Goal: Information Seeking & Learning: Learn about a topic

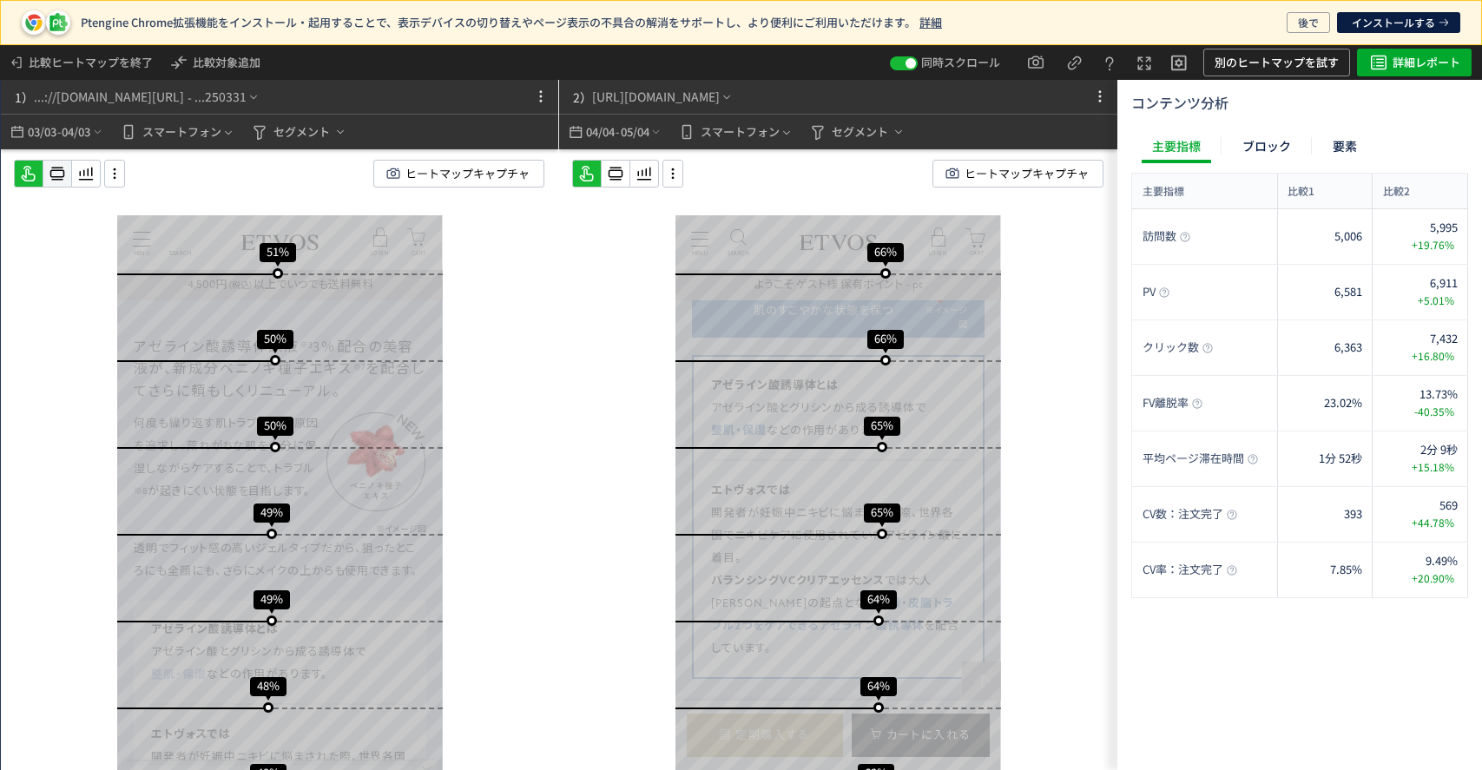
click at [61, 169] on icon at bounding box center [57, 173] width 21 height 21
click at [68, 174] on icon at bounding box center [57, 173] width 21 height 21
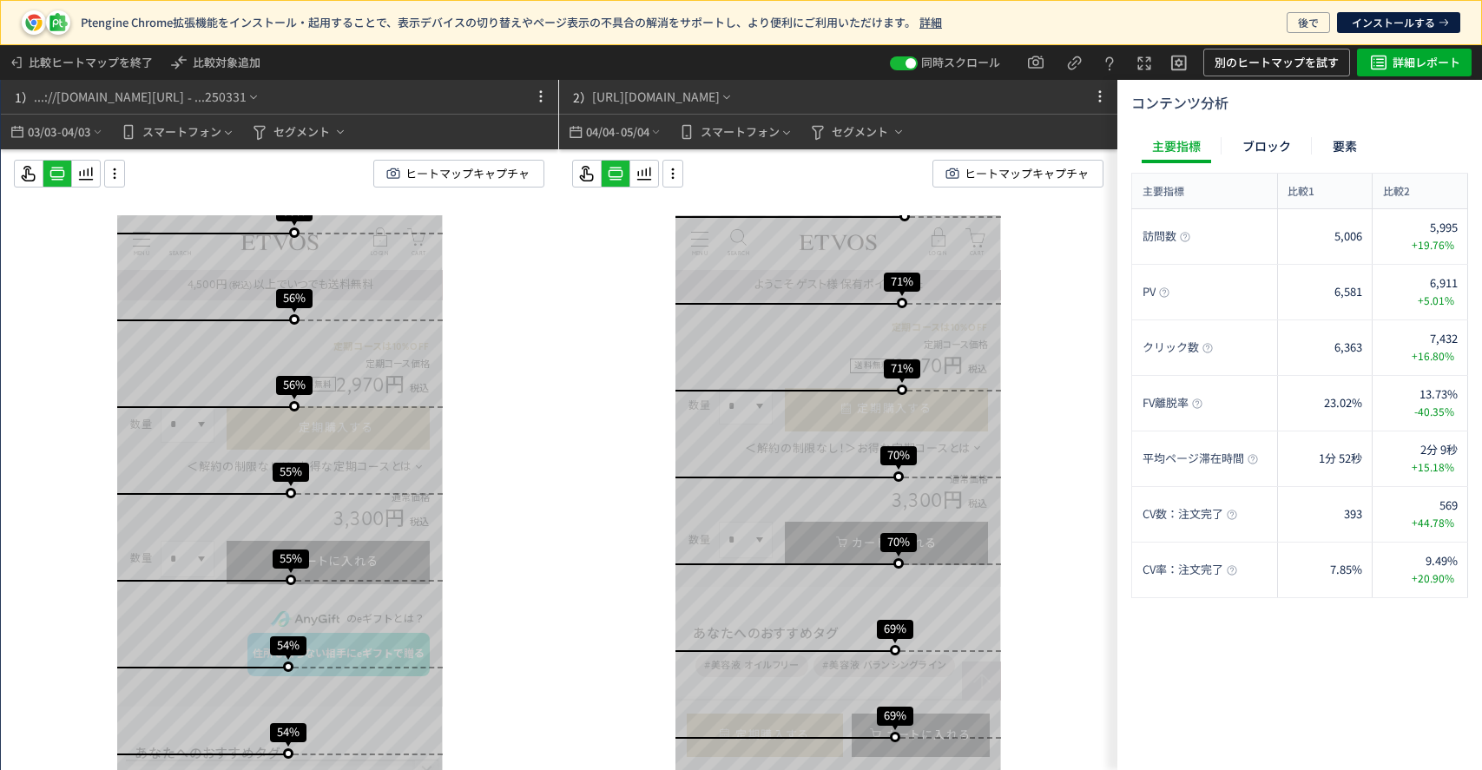
scroll to position [358, 0]
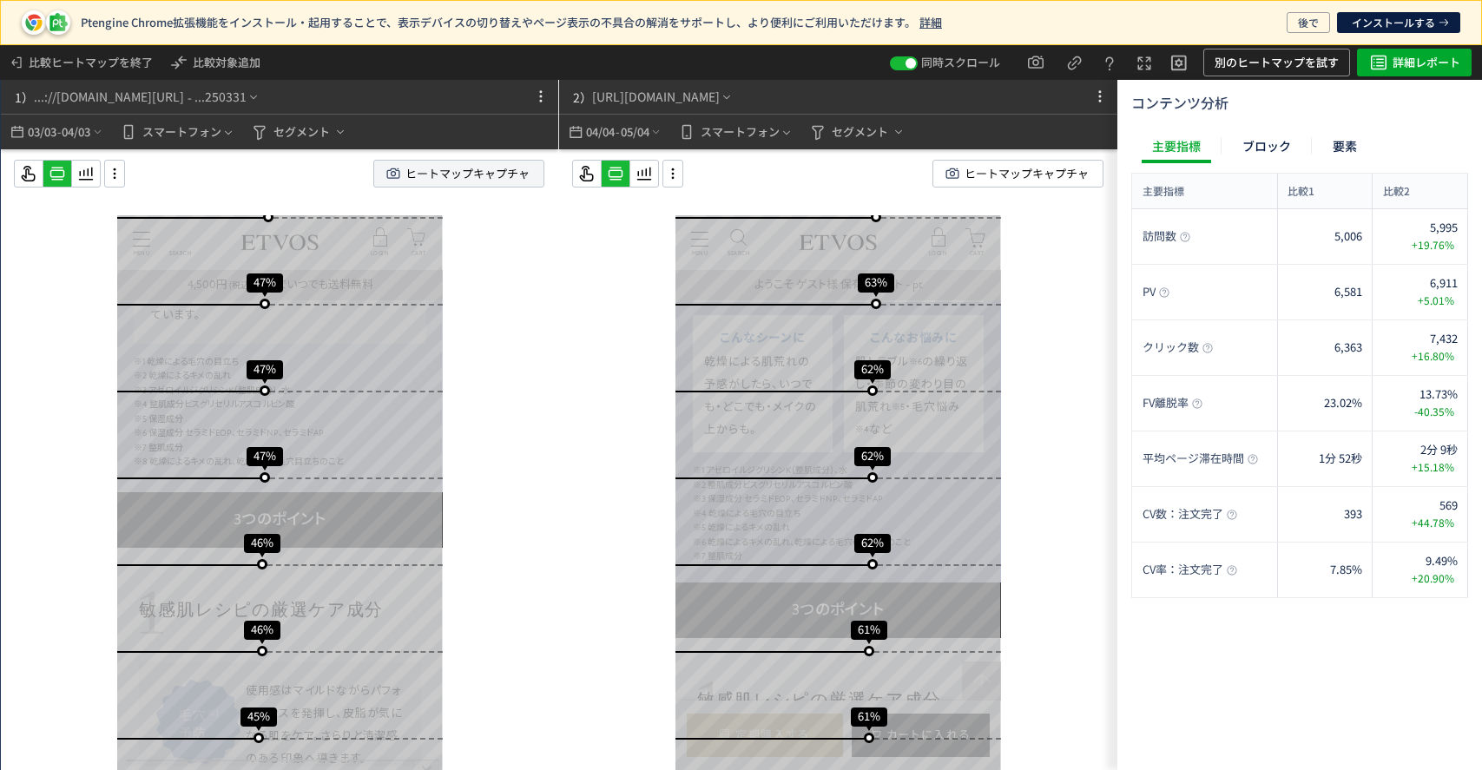
click at [412, 171] on span "ヒートマップキャプチャ" at bounding box center [467, 174] width 124 height 26
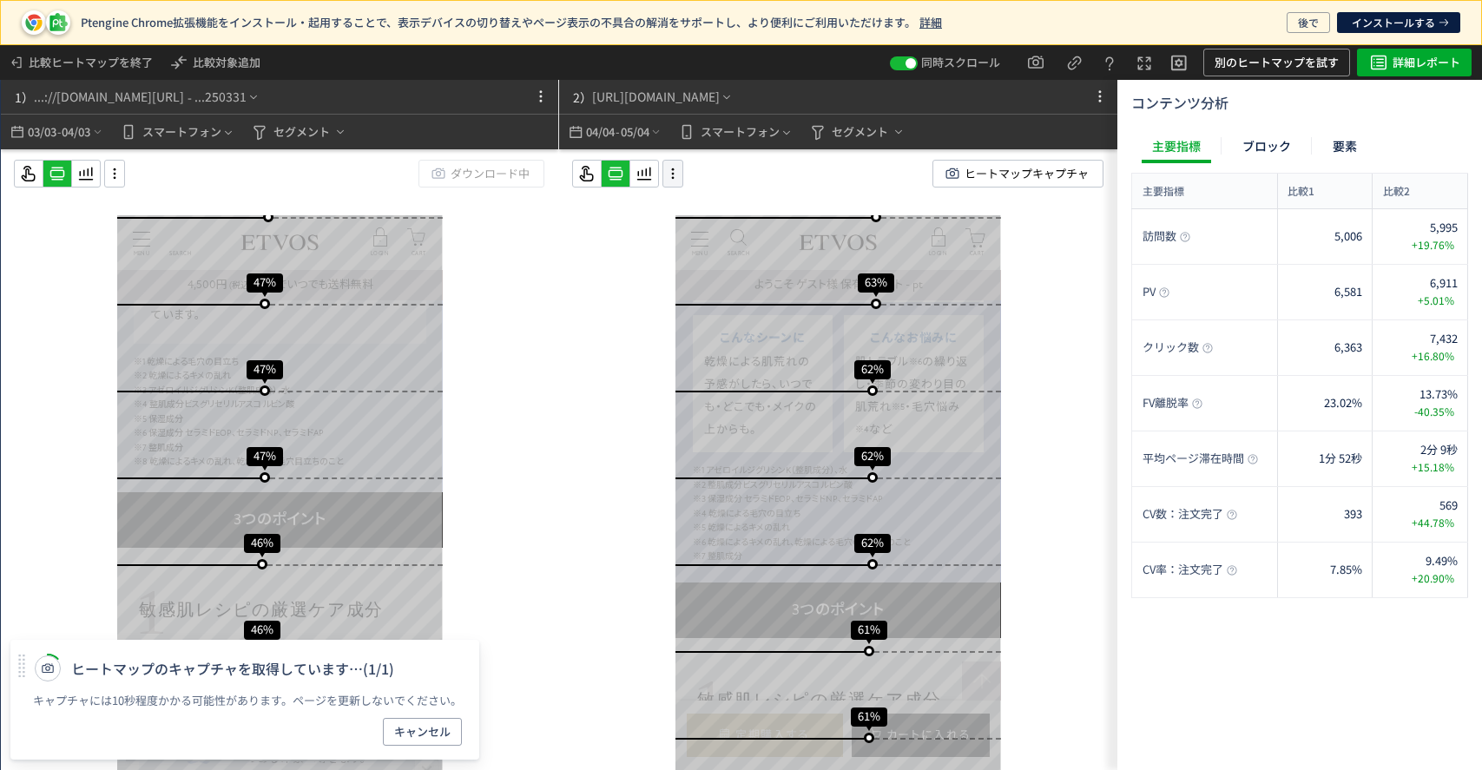
click at [675, 168] on icon at bounding box center [673, 173] width 21 height 19
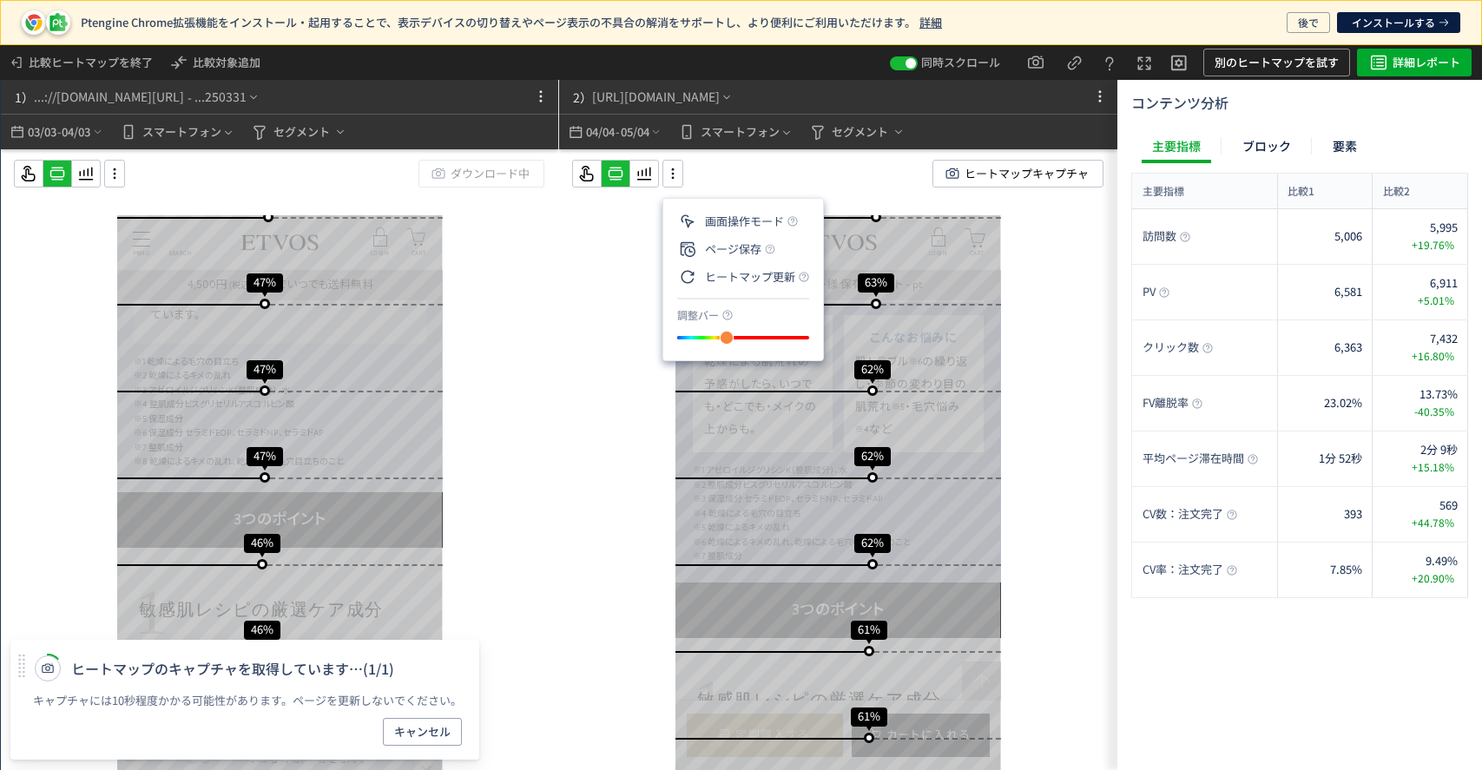
drag, startPoint x: 750, startPoint y: 340, endPoint x: 734, endPoint y: 337, distance: 16.7
click at [734, 337] on div "slider between 0 and 200" at bounding box center [726, 337] width 31 height 31
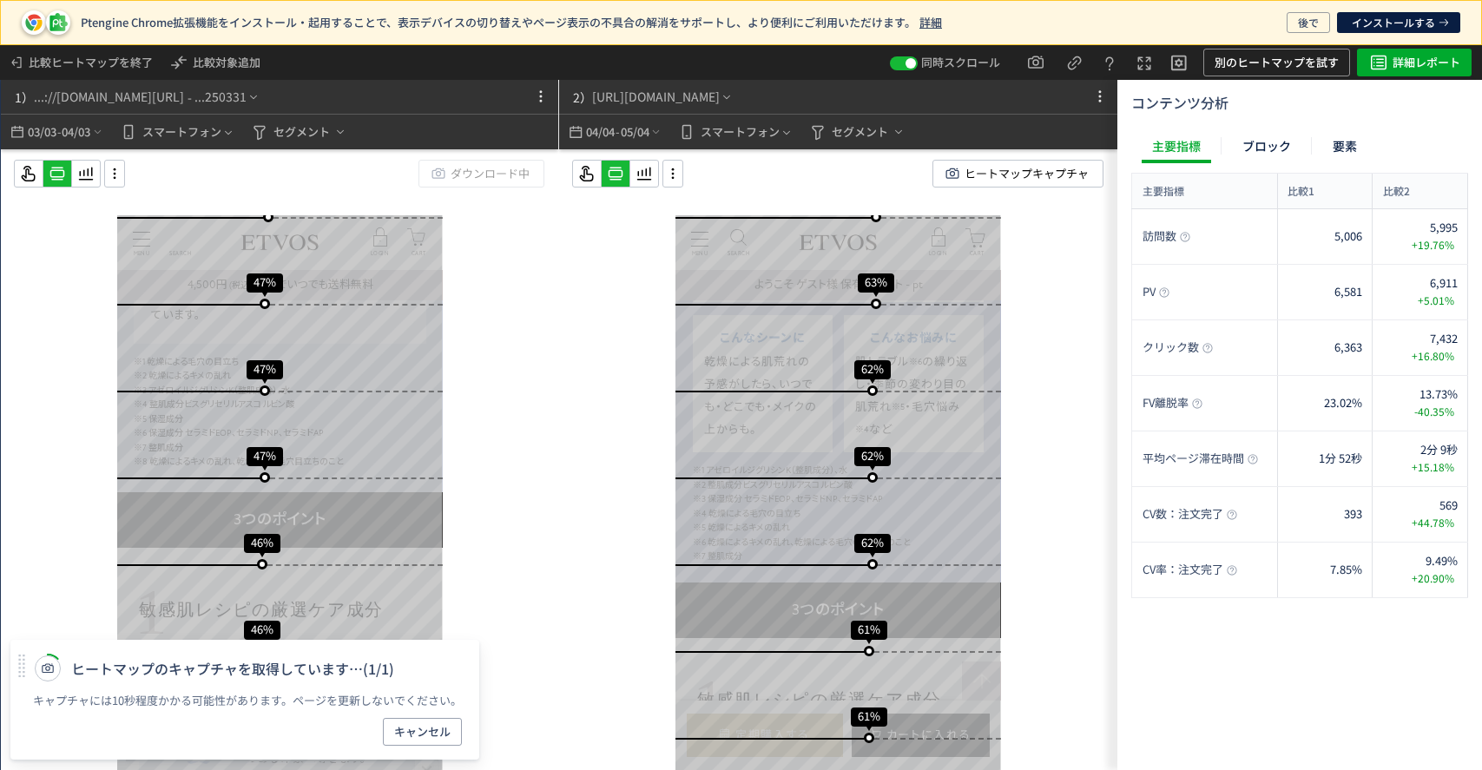
click at [687, 180] on div "ヒートマップキャプチャ" at bounding box center [851, 174] width 558 height 28
click at [677, 179] on icon at bounding box center [673, 173] width 21 height 19
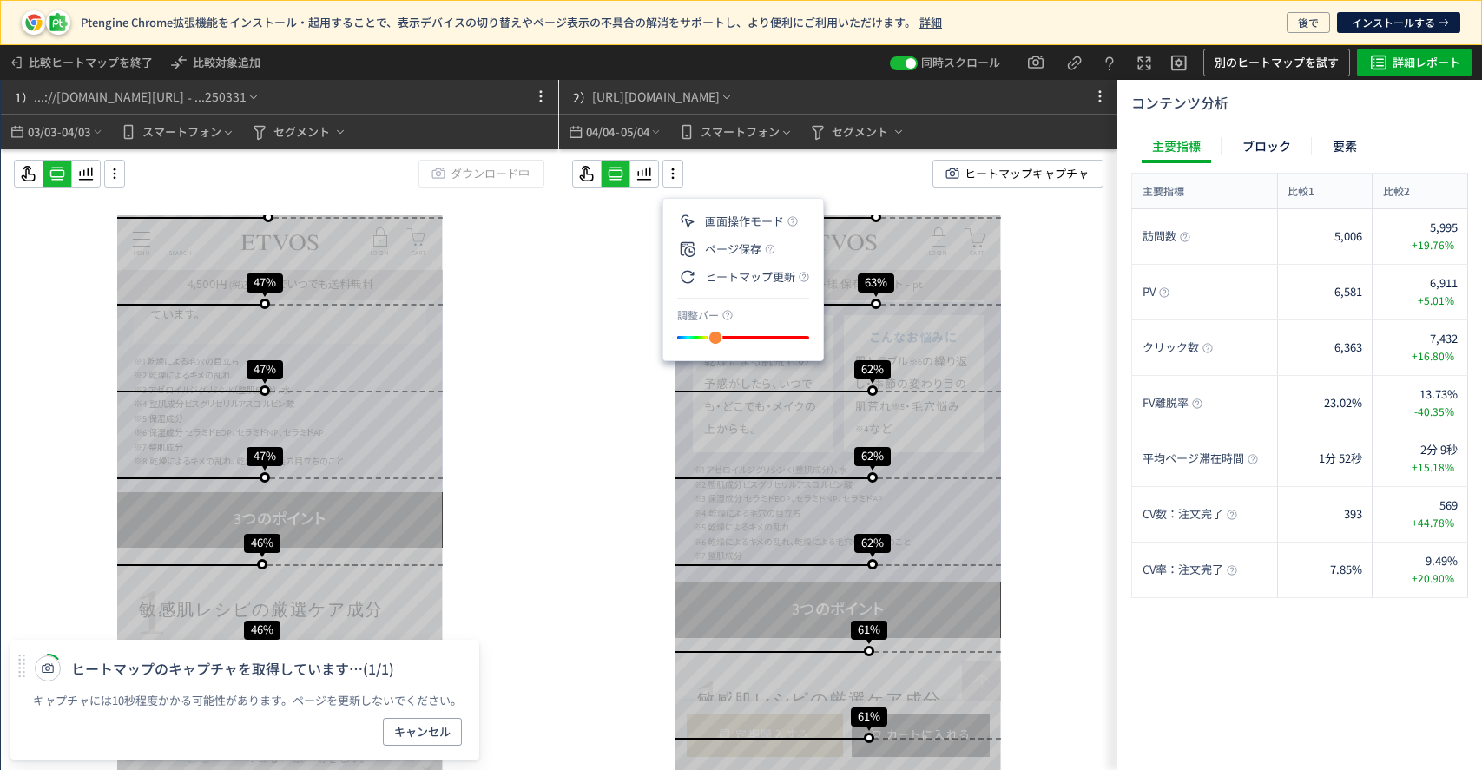
drag, startPoint x: 724, startPoint y: 334, endPoint x: 714, endPoint y: 337, distance: 10.7
click at [714, 337] on div "slider between 0 and 200" at bounding box center [715, 338] width 15 height 15
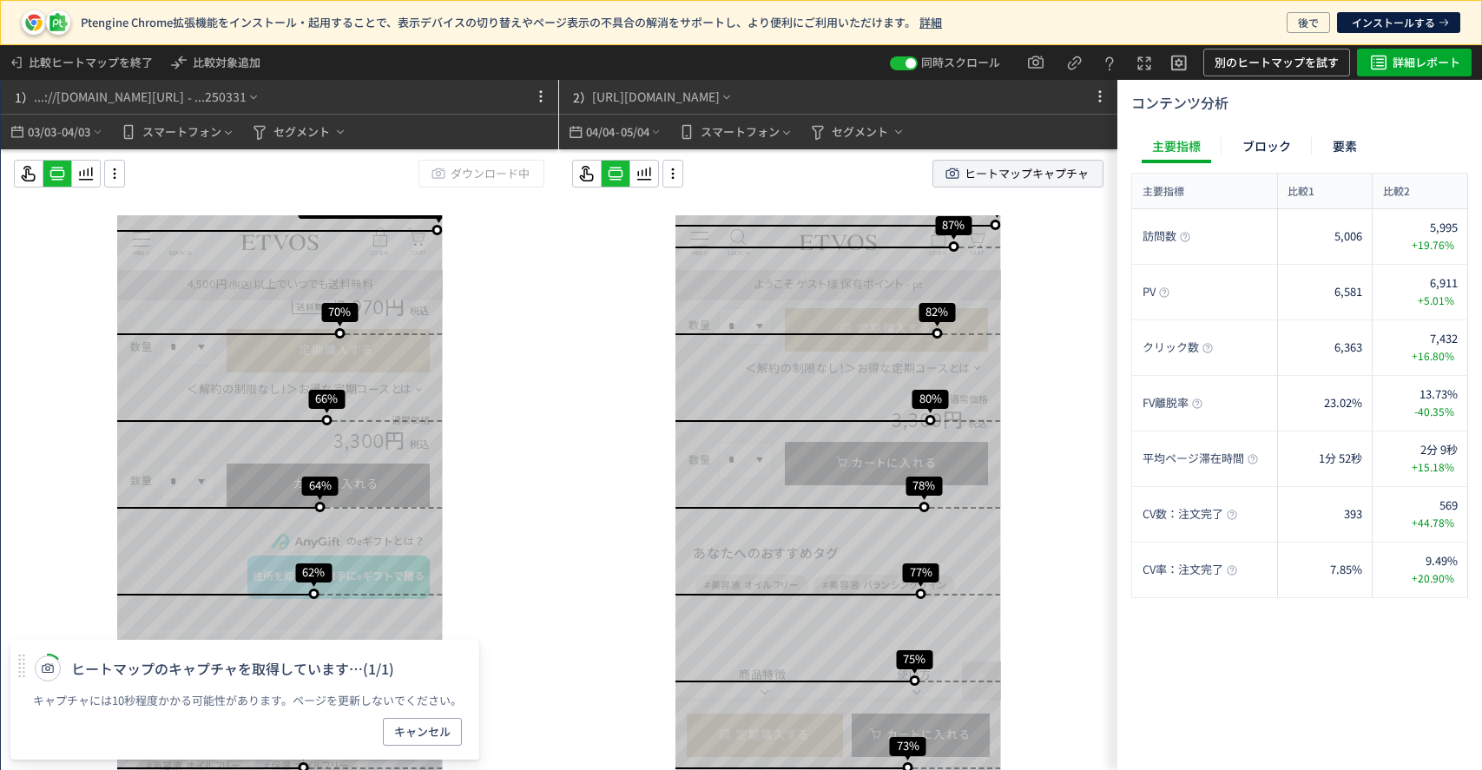
click at [1042, 169] on span "ヒートマップキャプチャ" at bounding box center [1027, 174] width 124 height 26
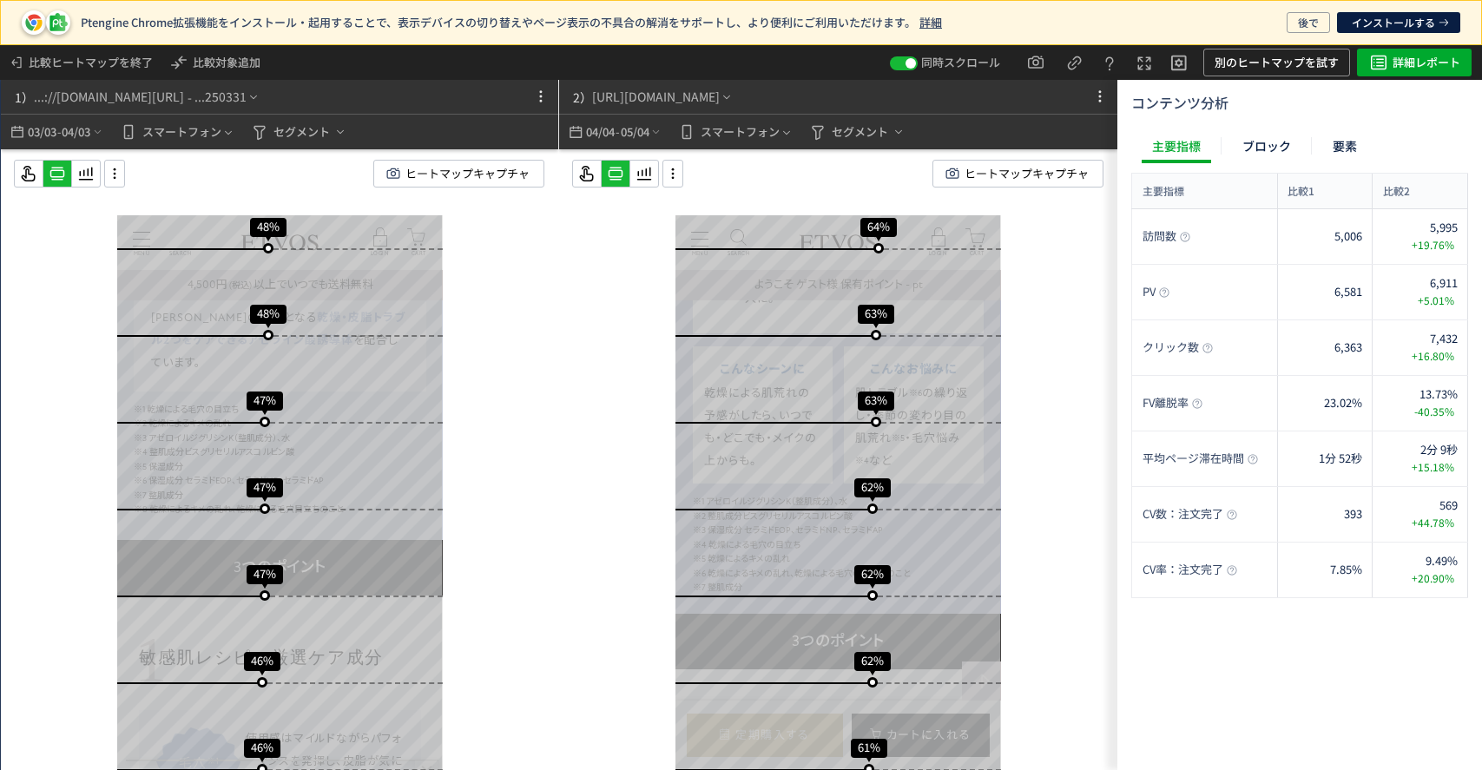
scroll to position [2659, 0]
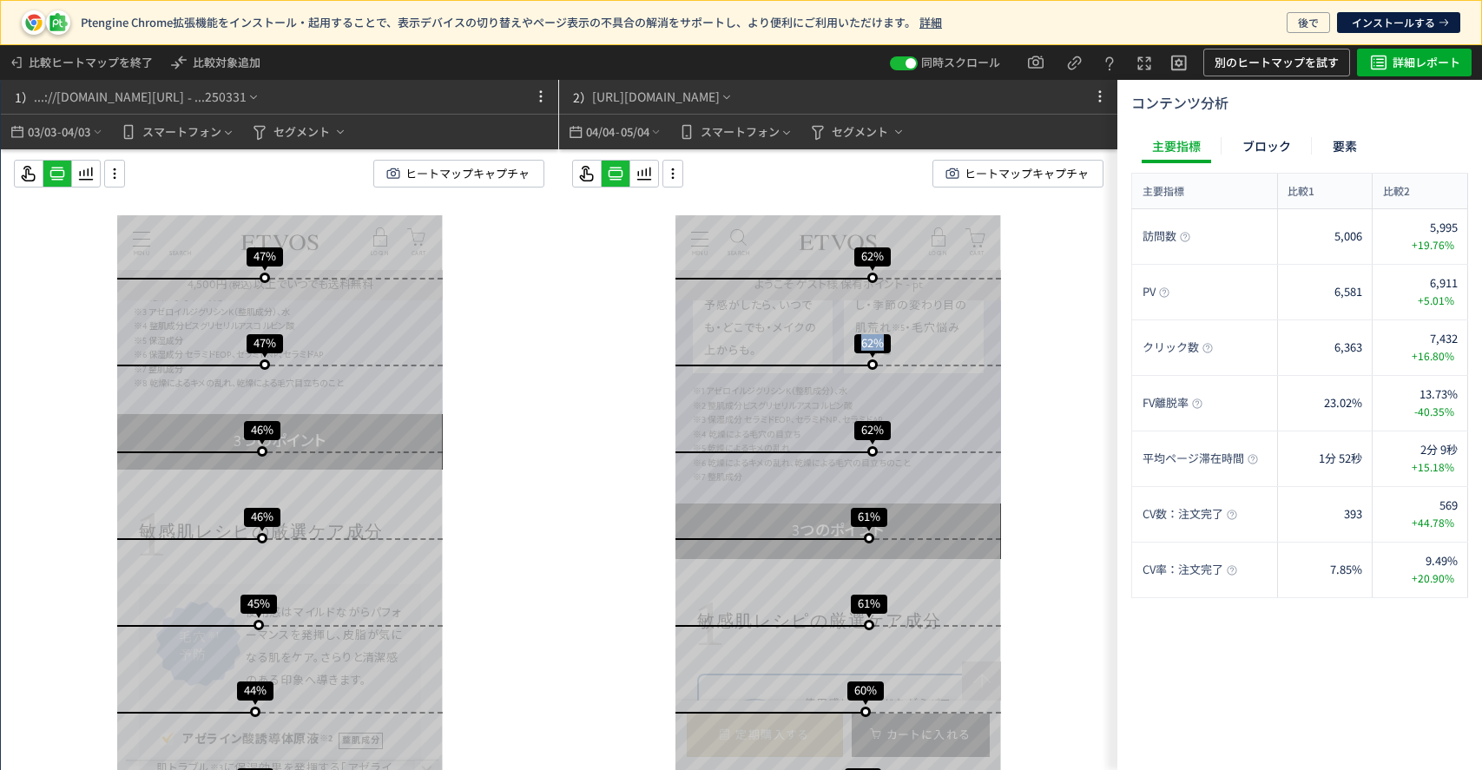
scroll to position [2890, 0]
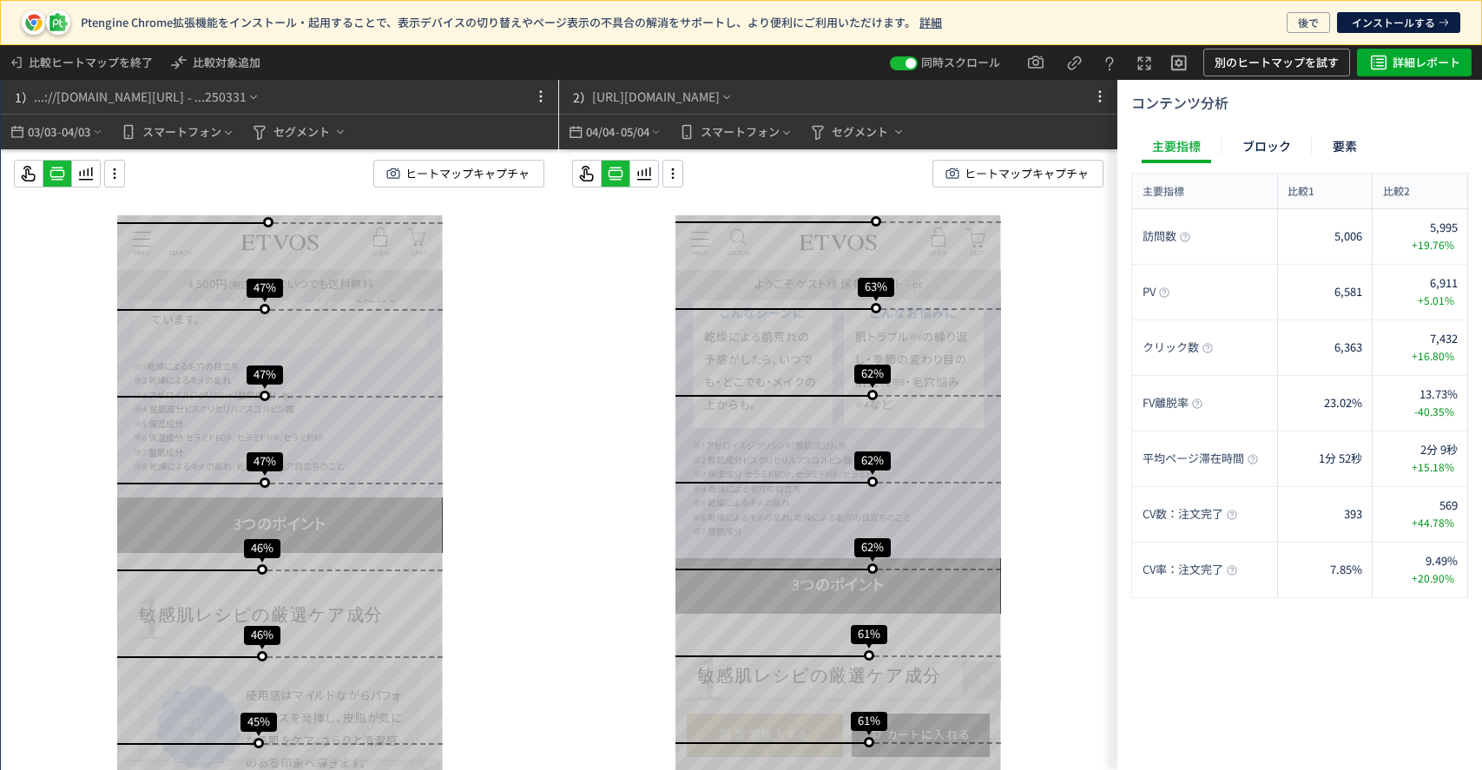
scroll to position [2772, 0]
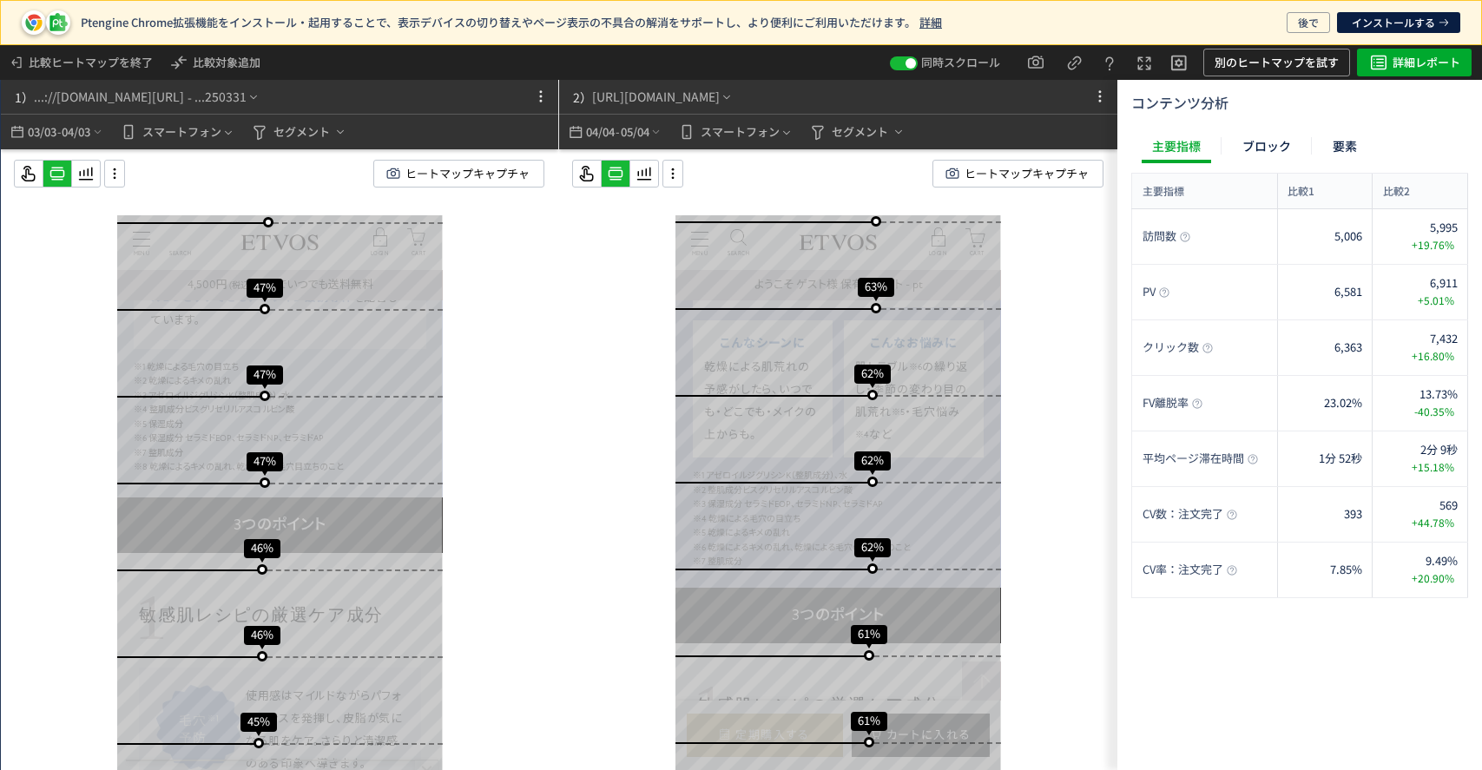
click at [517, 441] on div "スクロール開始位置:681px スクロール到達率 70% スクロール到達率 66% スクロール到達率 64% スクロール到達率 62% スクロール到達率 60…" at bounding box center [279, 398] width 557 height 498
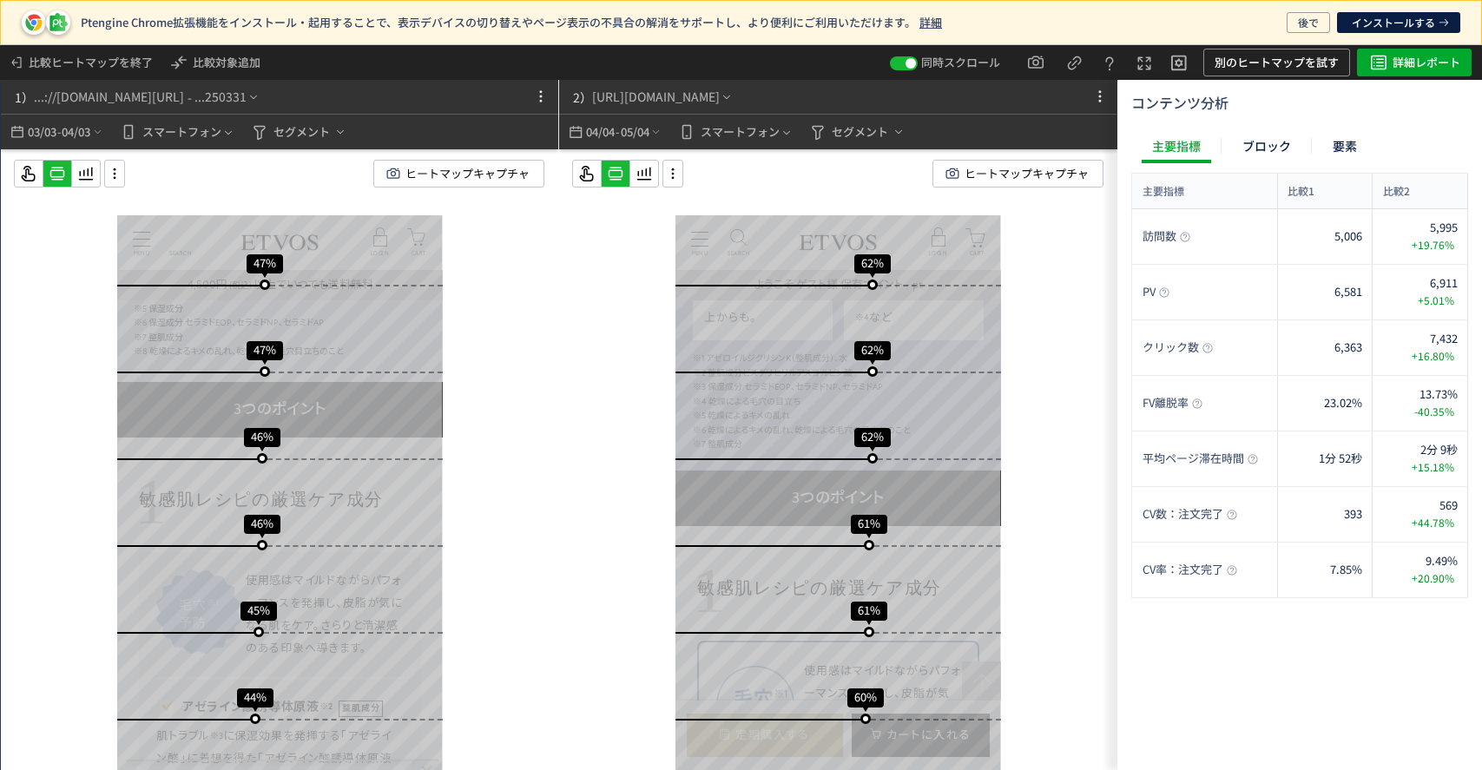
scroll to position [2889, 0]
